Goal: Task Accomplishment & Management: Complete application form

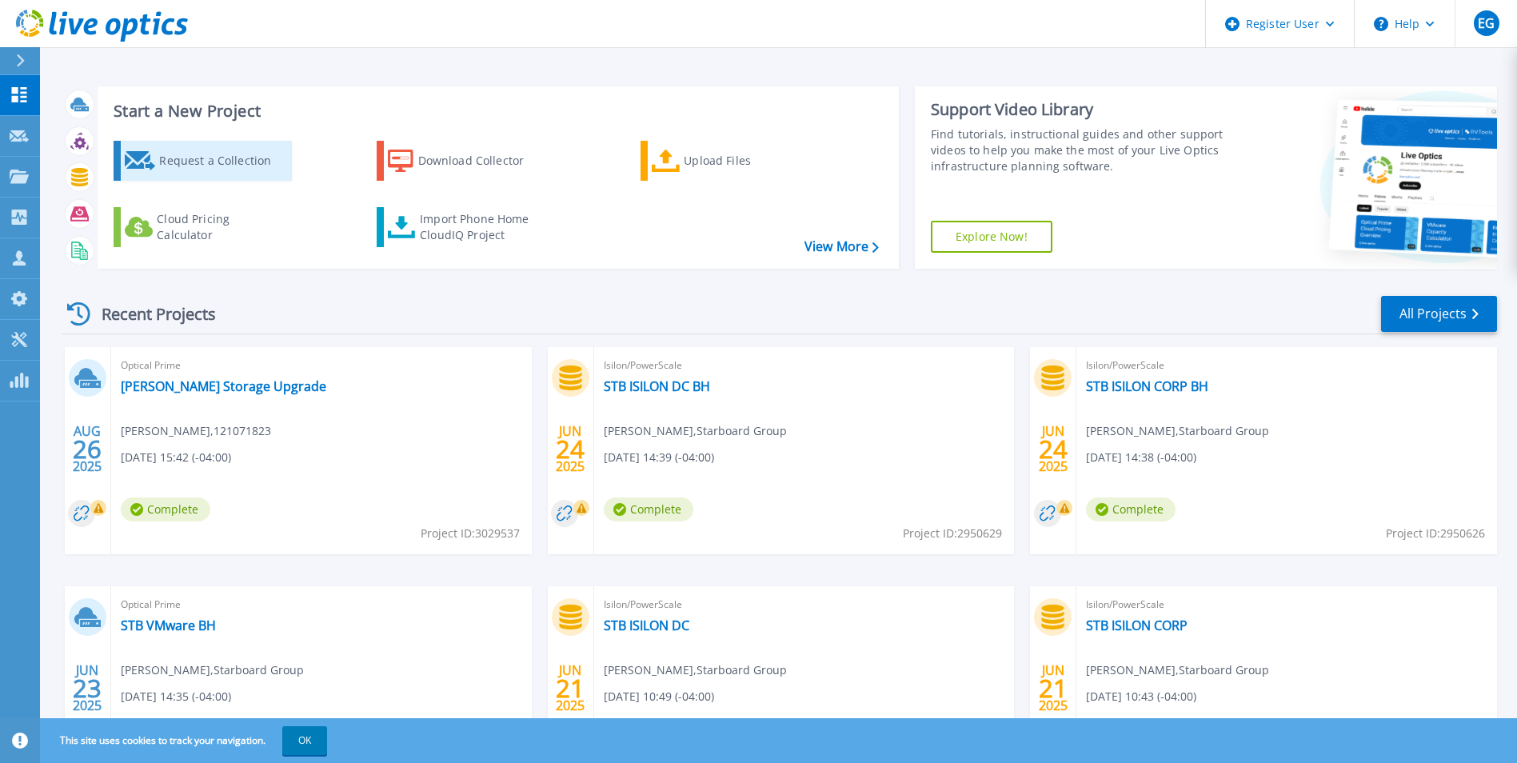
click at [209, 171] on div "Request a Collection" at bounding box center [223, 161] width 128 height 32
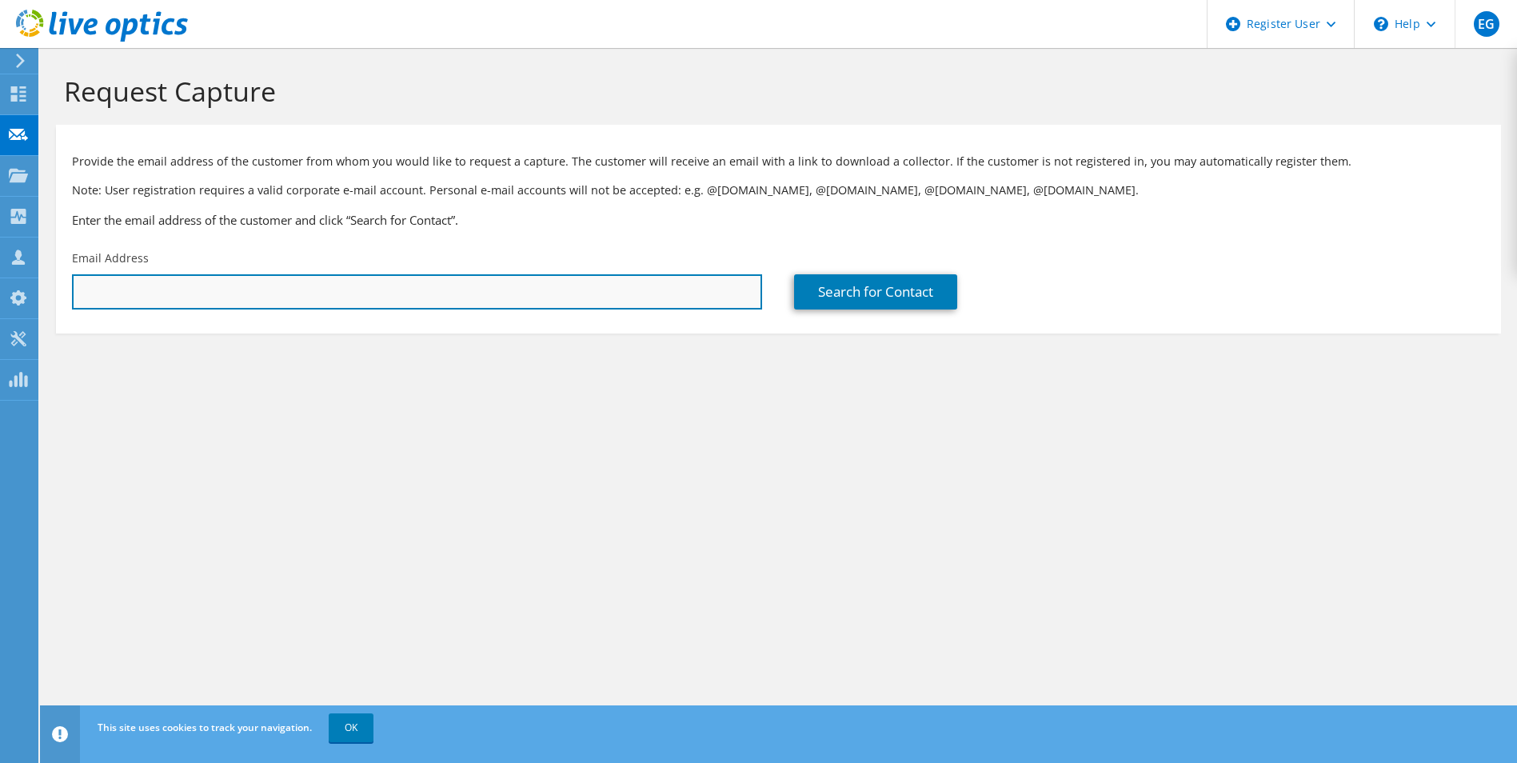
click at [151, 285] on input "text" at bounding box center [417, 291] width 690 height 35
type input "dapaw@mica.edu"
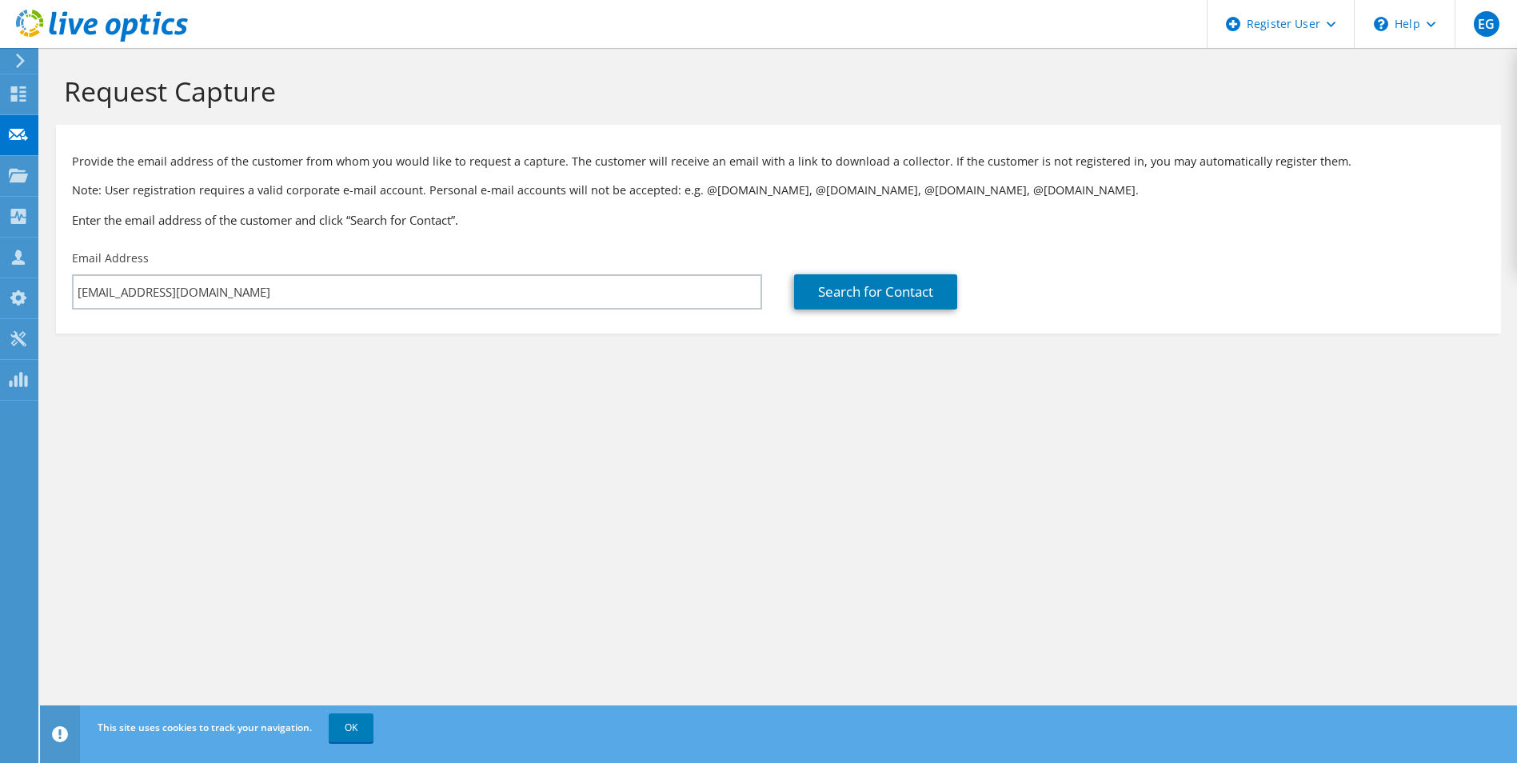
click at [249, 565] on div "Request Capture Provide the email address of the customer from whom you would l…" at bounding box center [778, 405] width 1477 height 715
click at [866, 305] on link "Search for Contact" at bounding box center [875, 291] width 163 height 35
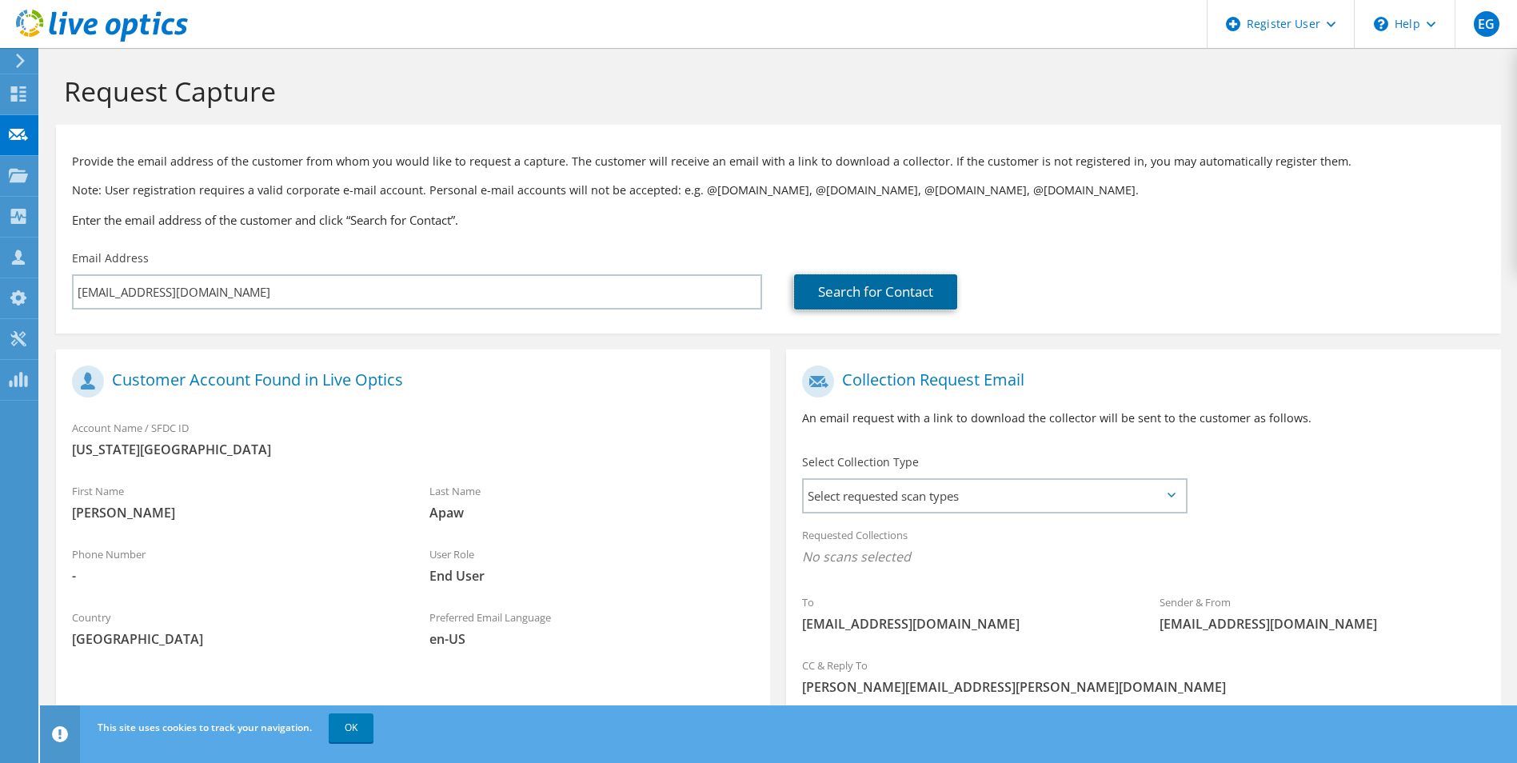
scroll to position [112, 0]
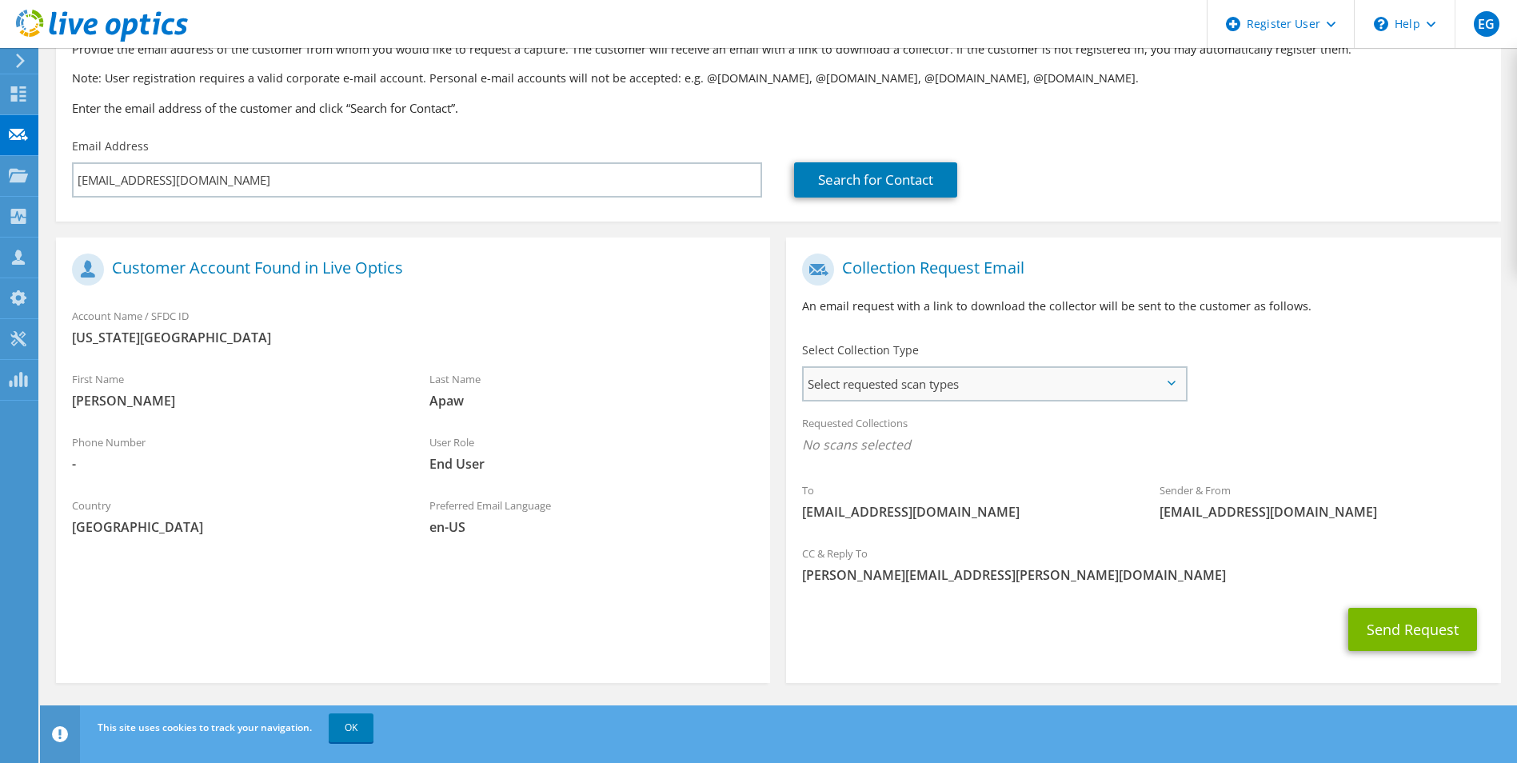
click at [912, 387] on span "Select requested scan types" at bounding box center [994, 384] width 381 height 32
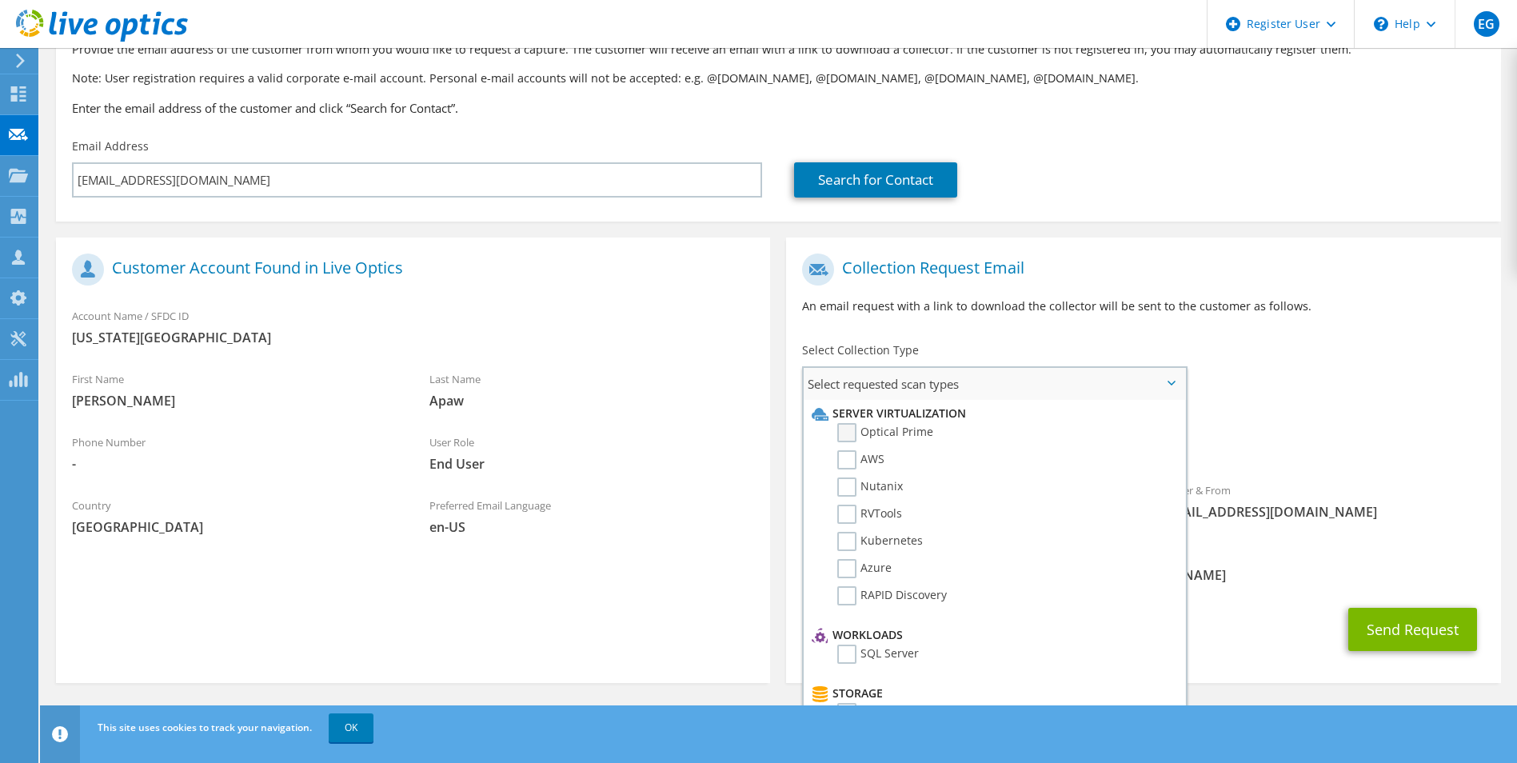
click at [848, 436] on label "Optical Prime" at bounding box center [885, 432] width 96 height 19
click at [0, 0] on input "Optical Prime" at bounding box center [0, 0] width 0 height 0
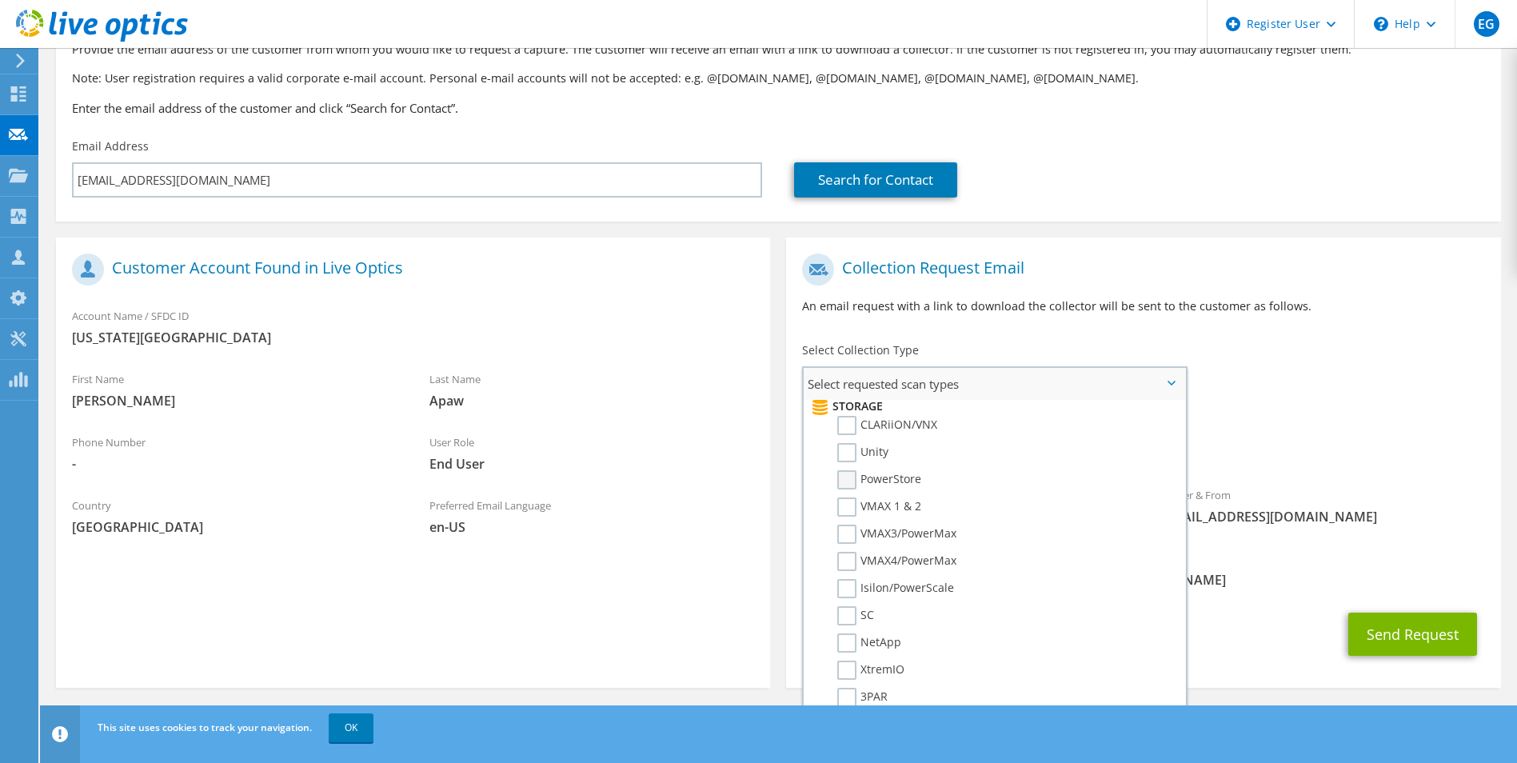
scroll to position [286, 0]
click at [846, 458] on label "Unity" at bounding box center [862, 453] width 51 height 19
click at [0, 0] on input "Unity" at bounding box center [0, 0] width 0 height 0
click at [841, 613] on label "Data Domain" at bounding box center [883, 610] width 93 height 19
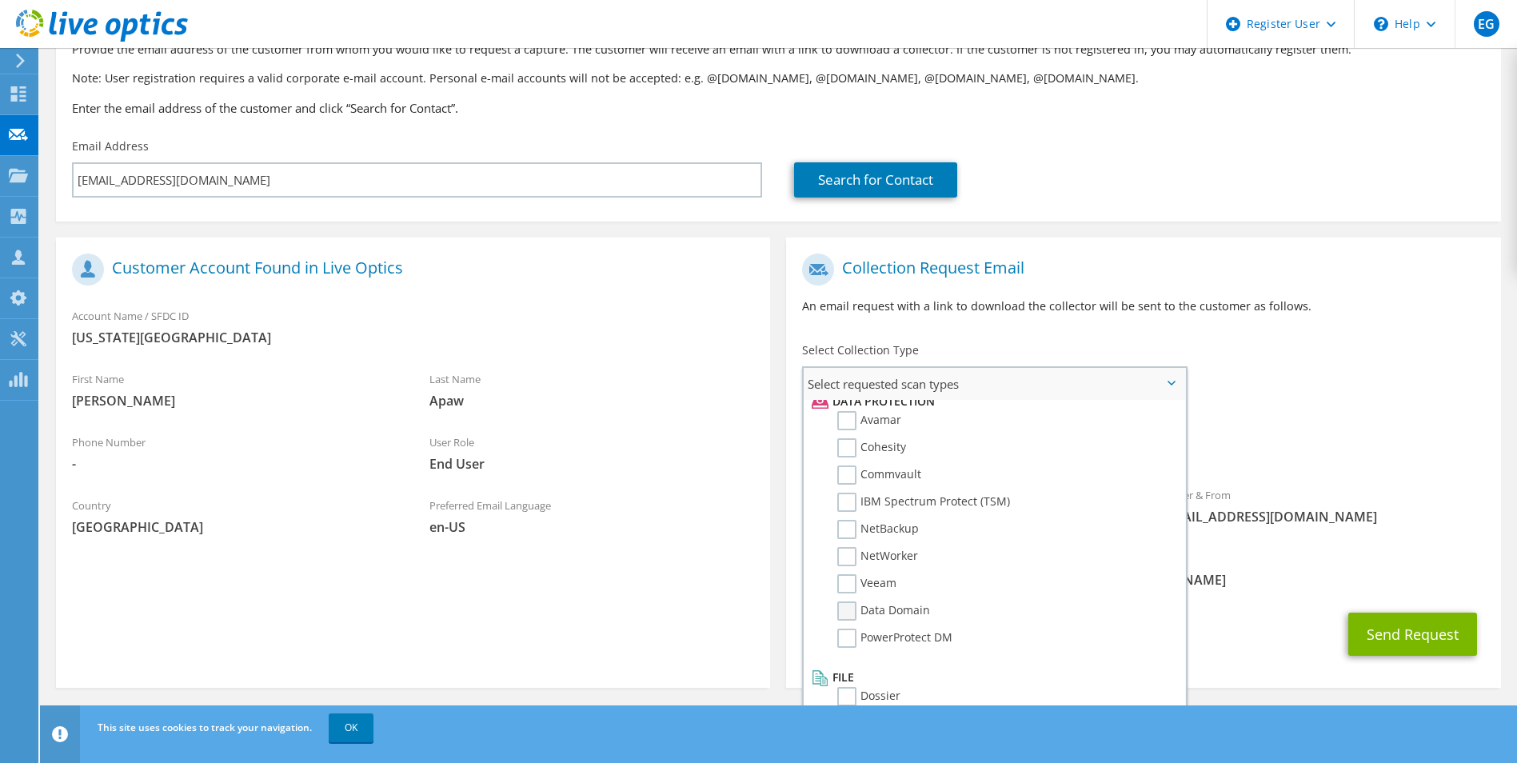
click at [0, 0] on input "Data Domain" at bounding box center [0, 0] width 0 height 0
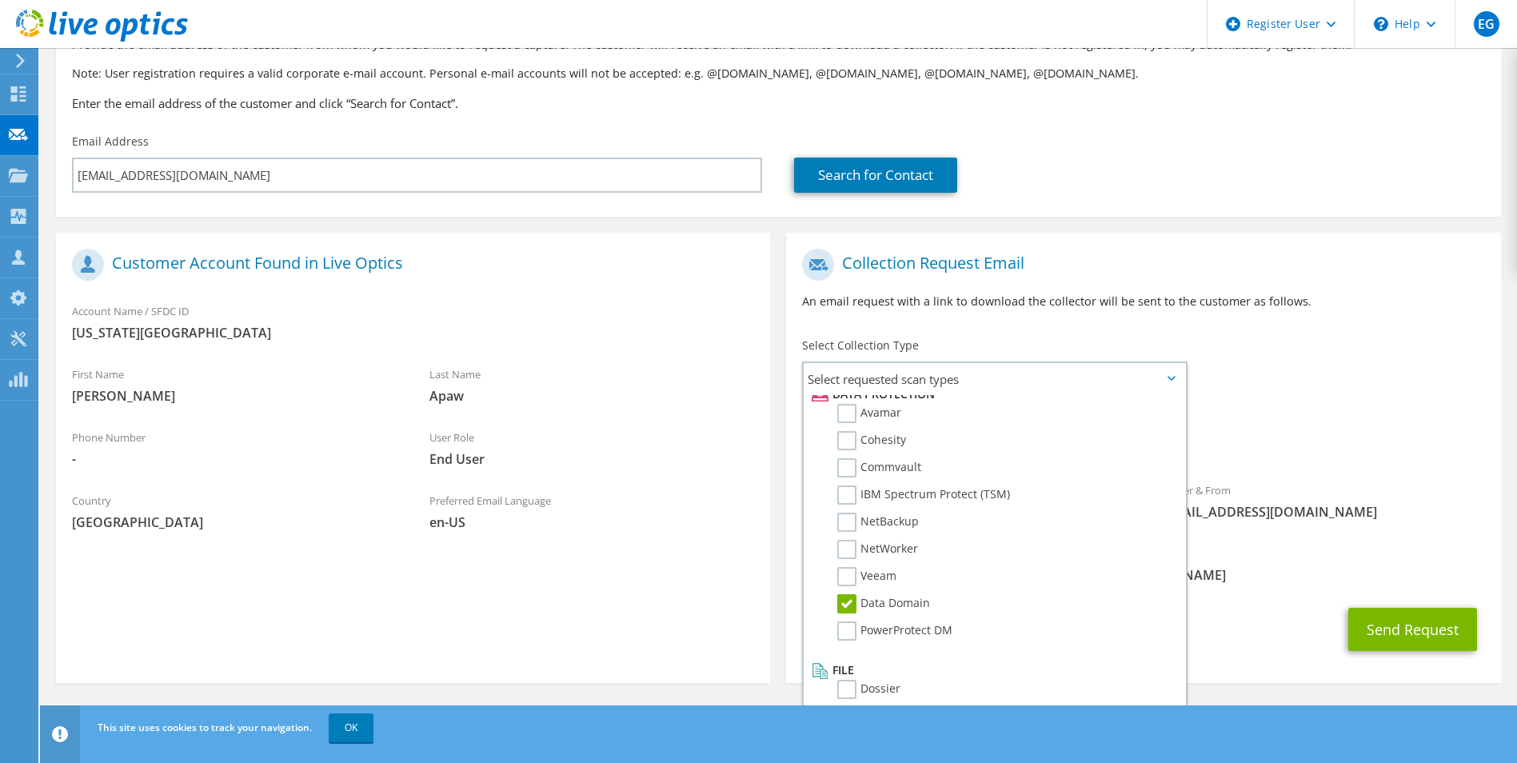
click at [1293, 442] on span "Optical Prime Unity Data Domain" at bounding box center [1143, 444] width 682 height 26
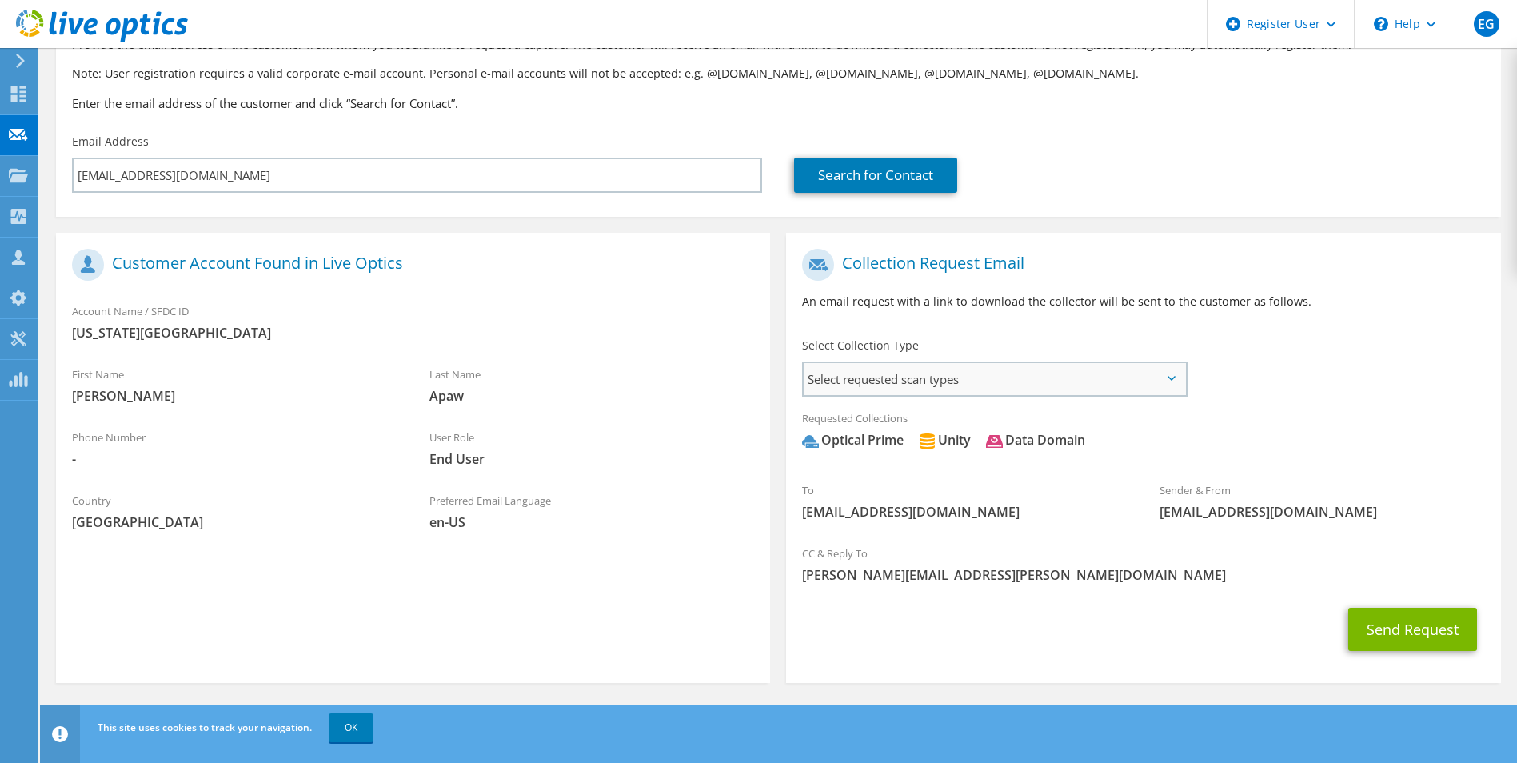
click at [874, 391] on span "Select requested scan types" at bounding box center [994, 379] width 381 height 32
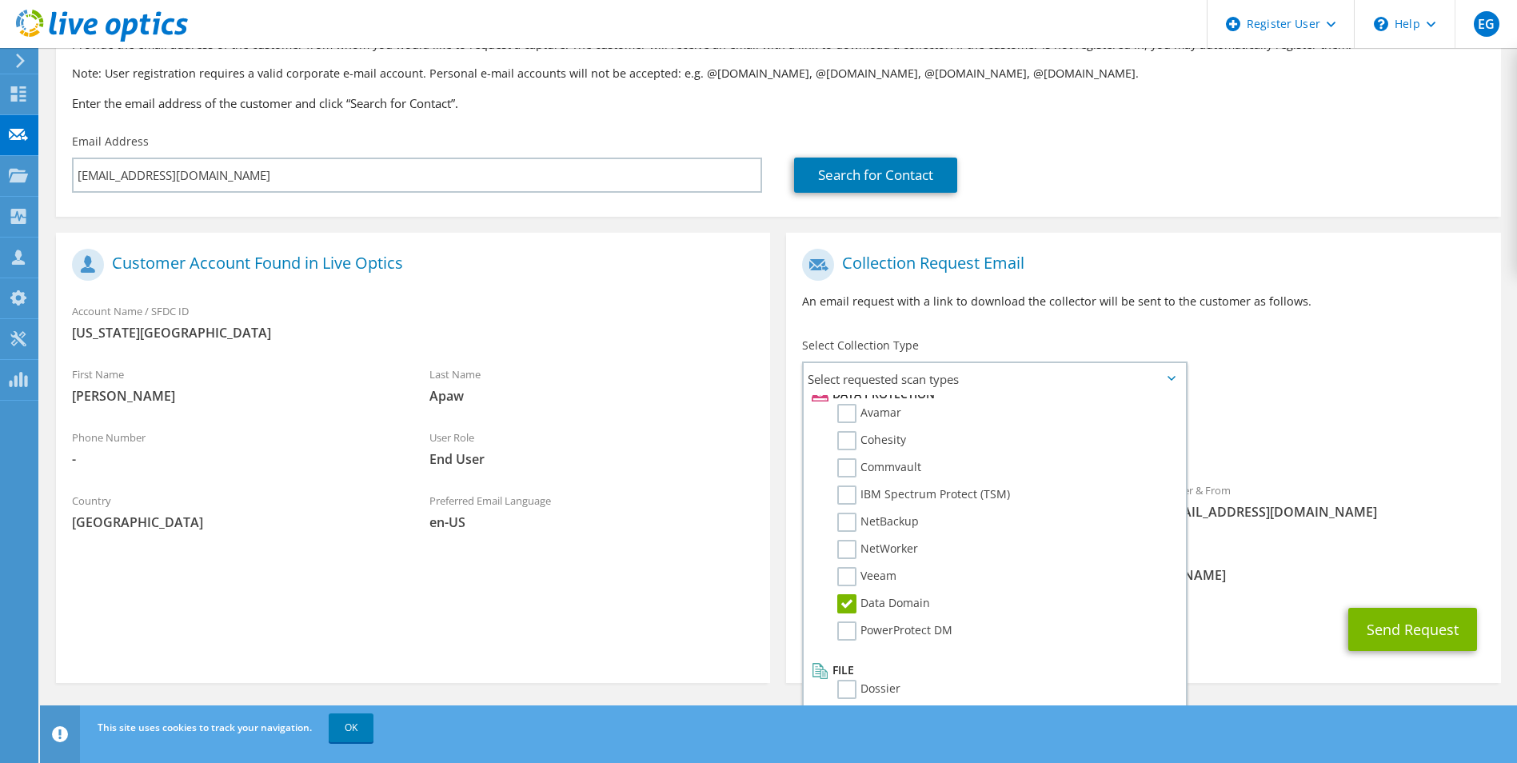
click at [1499, 372] on div "To dapaw@mica.edu Sender & From liveoptics@liveoptics.com" at bounding box center [1143, 389] width 714 height 296
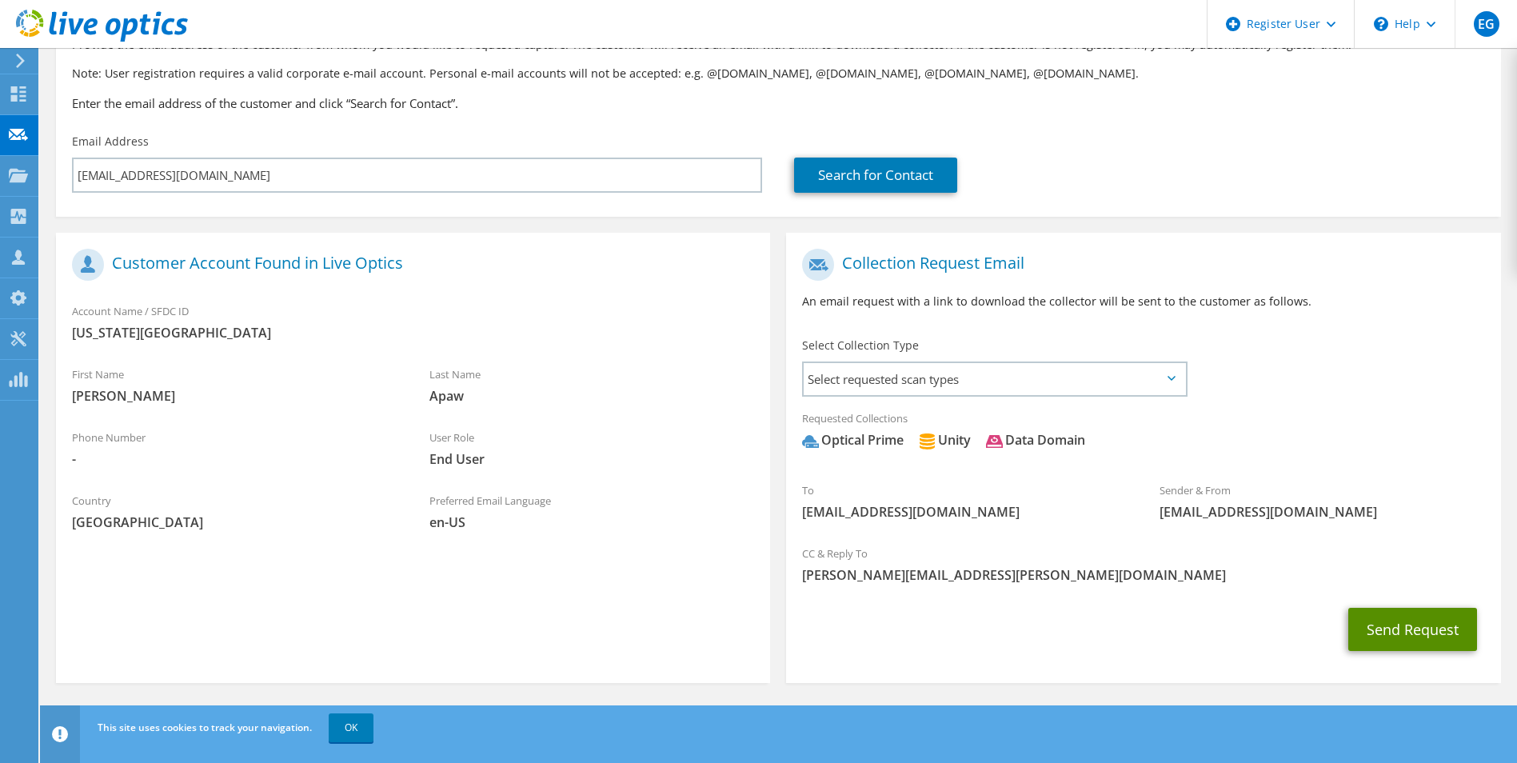
click at [1422, 628] on button "Send Request" at bounding box center [1412, 629] width 129 height 43
